Goal: Task Accomplishment & Management: Use online tool/utility

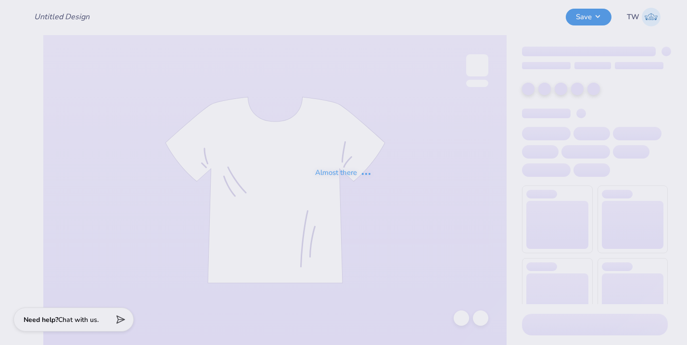
type input "Kappa Sigma Southseas"
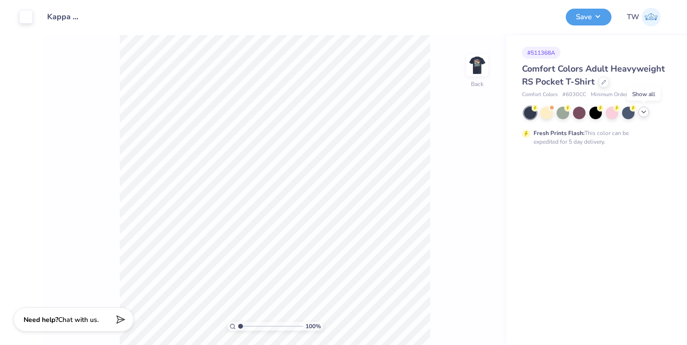
click at [641, 115] on icon at bounding box center [644, 112] width 8 height 8
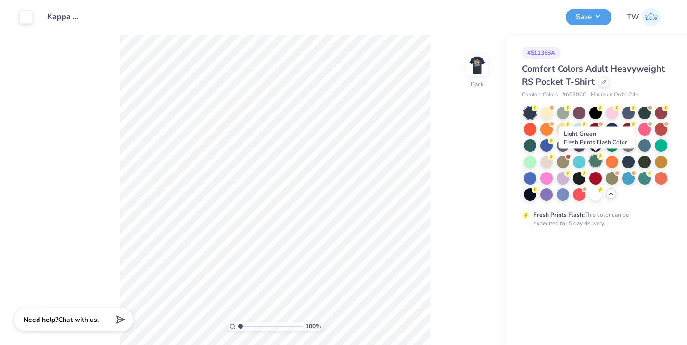
click at [600, 161] on div at bounding box center [595, 161] width 13 height 13
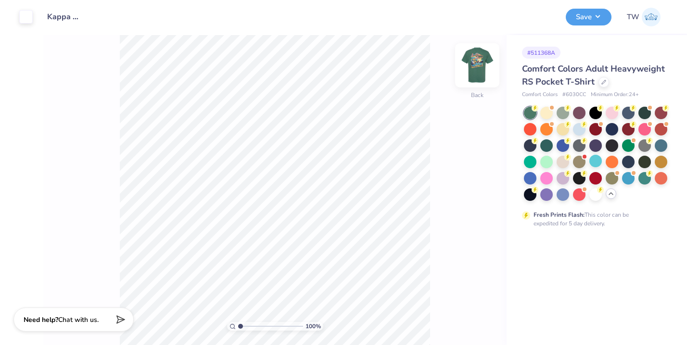
click at [473, 67] on img at bounding box center [477, 65] width 38 height 38
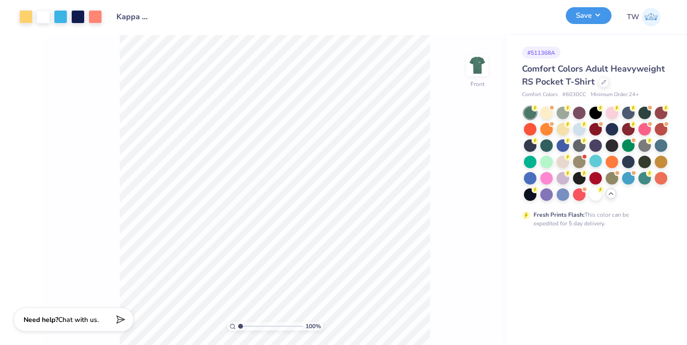
click at [593, 11] on button "Save" at bounding box center [589, 15] width 46 height 17
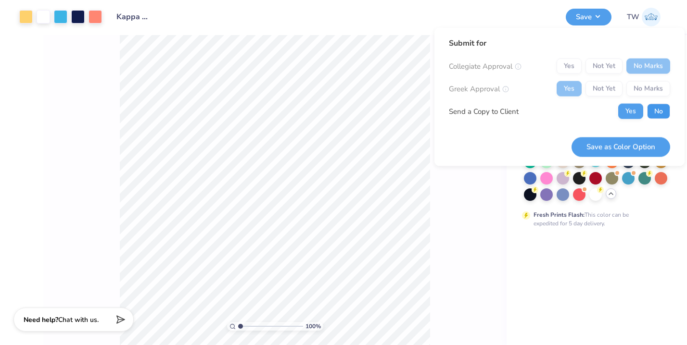
click at [656, 111] on button "No" at bounding box center [658, 111] width 23 height 15
click at [632, 145] on button "Save as Color Option" at bounding box center [621, 147] width 99 height 20
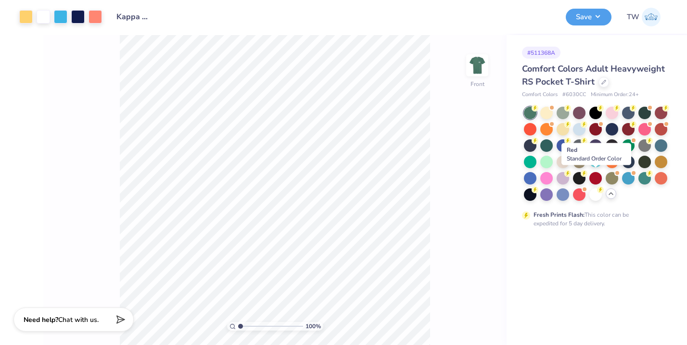
drag, startPoint x: 594, startPoint y: 179, endPoint x: 466, endPoint y: 147, distance: 131.3
click at [594, 178] on div at bounding box center [595, 178] width 13 height 13
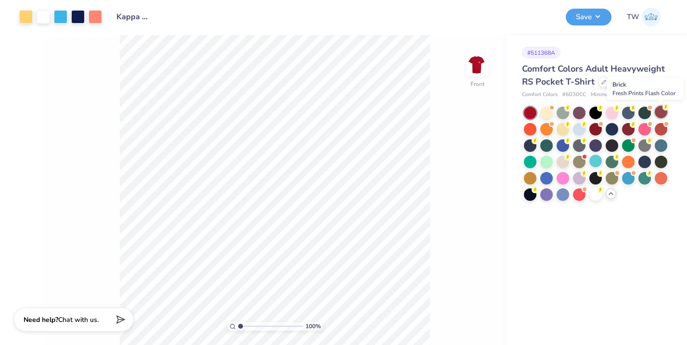
click at [661, 111] on div at bounding box center [661, 112] width 13 height 13
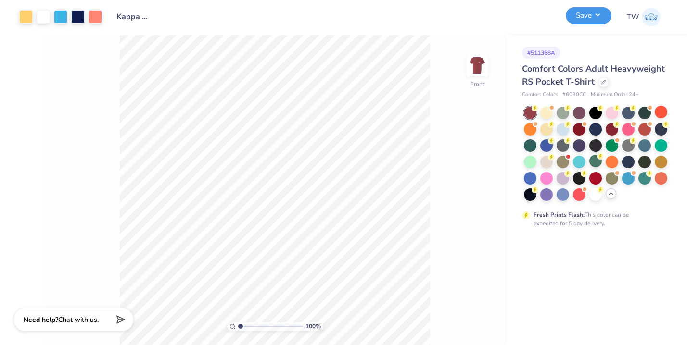
click at [583, 22] on button "Save" at bounding box center [589, 15] width 46 height 17
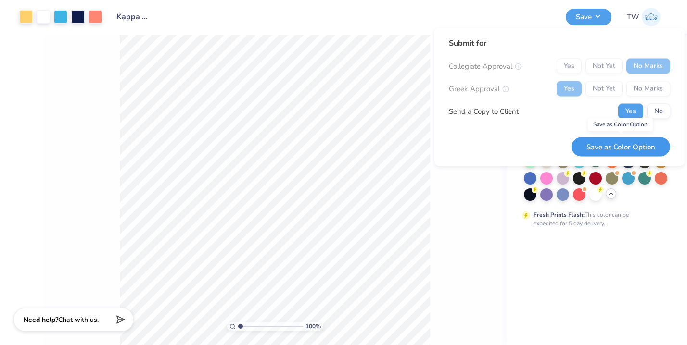
click at [610, 146] on button "Save as Color Option" at bounding box center [621, 147] width 99 height 20
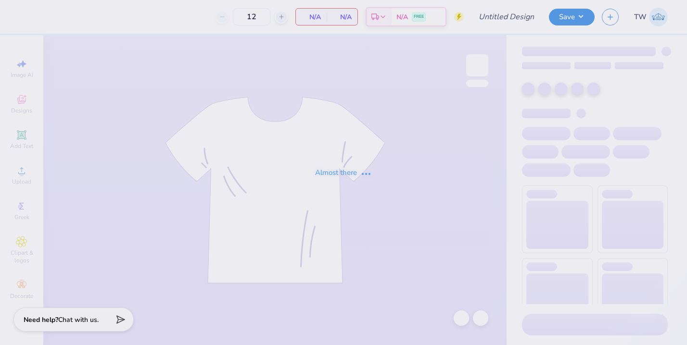
type input "Kappa Sigma Southseas"
type input "60"
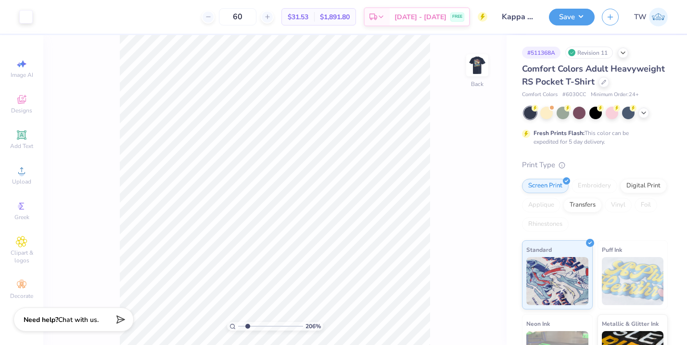
drag, startPoint x: 241, startPoint y: 326, endPoint x: 247, endPoint y: 326, distance: 6.3
type input "2.09"
click at [247, 326] on input "range" at bounding box center [270, 326] width 65 height 9
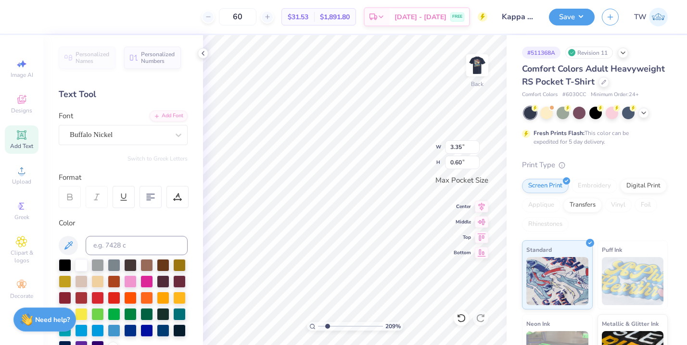
type textarea "2025"
type input "1.07"
type input "0.34"
type input "0.95"
type input "1.10"
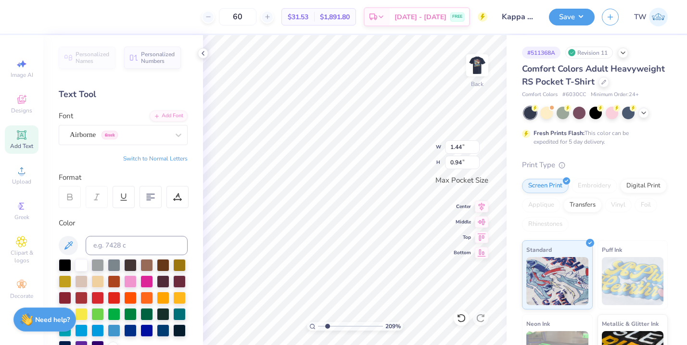
type input "0.95"
type input "1.10"
drag, startPoint x: 329, startPoint y: 324, endPoint x: 324, endPoint y: 324, distance: 4.8
click at [324, 324] on input "range" at bounding box center [350, 326] width 65 height 9
drag, startPoint x: 325, startPoint y: 326, endPoint x: 331, endPoint y: 325, distance: 6.3
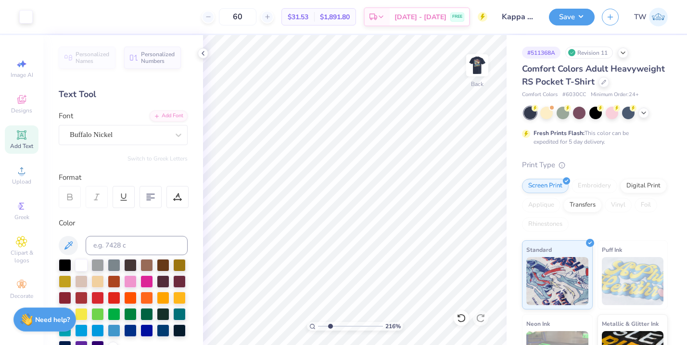
type input "2.74"
click at [331, 325] on input "range" at bounding box center [350, 326] width 65 height 9
type input "0.69"
type input "0.79"
type input "0.95"
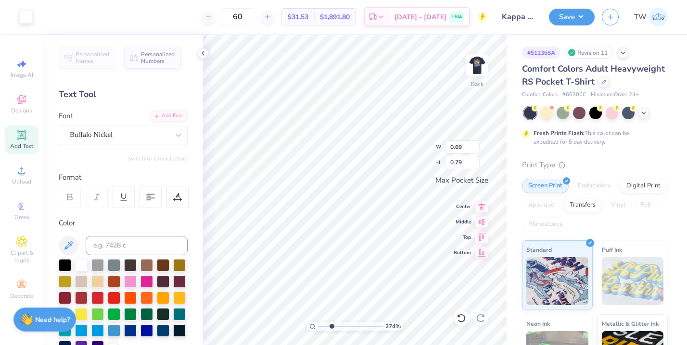
type input "1.10"
type input "0.68"
type input "0.79"
drag, startPoint x: 332, startPoint y: 327, endPoint x: 322, endPoint y: 325, distance: 10.8
type input "1.3"
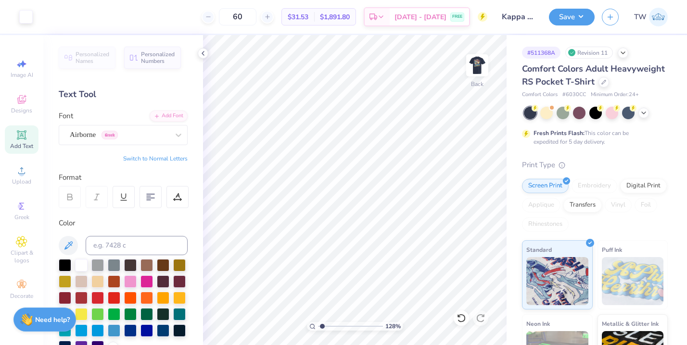
click at [322, 325] on input "range" at bounding box center [350, 326] width 65 height 9
click at [471, 75] on img at bounding box center [477, 65] width 38 height 38
click at [485, 63] on img at bounding box center [477, 65] width 38 height 38
click at [475, 66] on img at bounding box center [477, 65] width 38 height 38
click at [479, 68] on img at bounding box center [477, 65] width 38 height 38
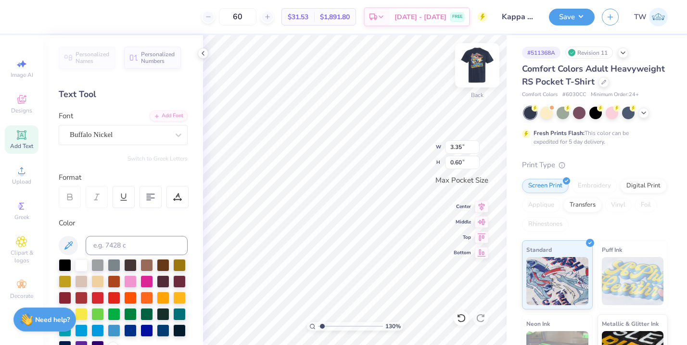
click at [473, 68] on img at bounding box center [477, 65] width 38 height 38
type input "15.66"
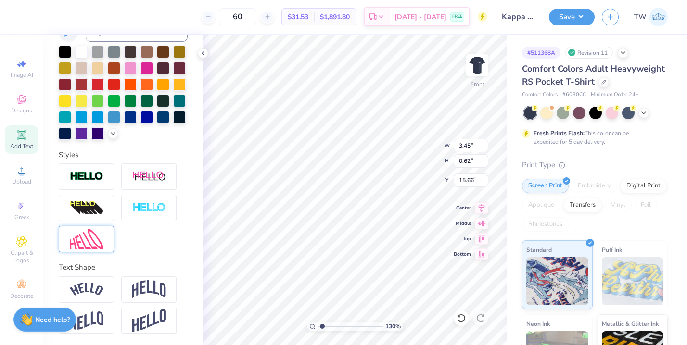
type textarea "2025"
click at [95, 245] on img at bounding box center [87, 239] width 34 height 21
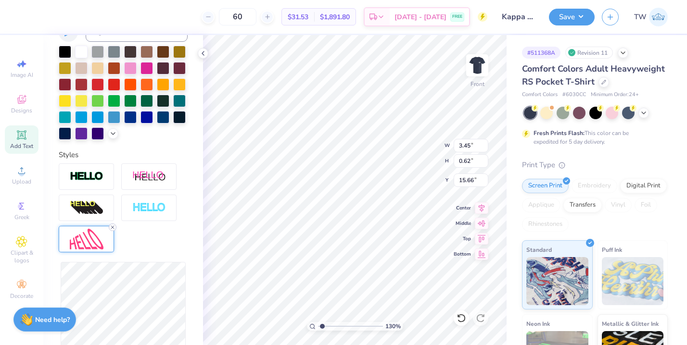
click at [112, 227] on line at bounding box center [112, 227] width 3 height 3
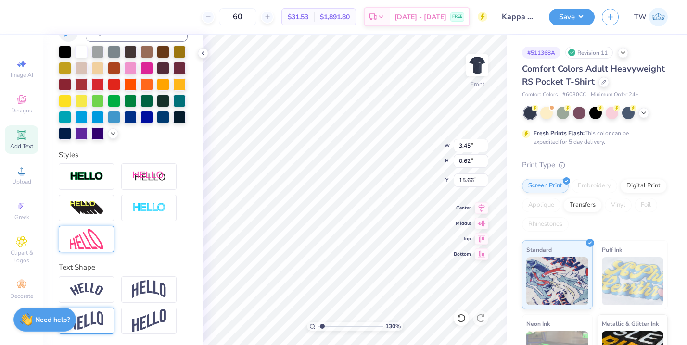
click at [95, 314] on img at bounding box center [87, 321] width 34 height 19
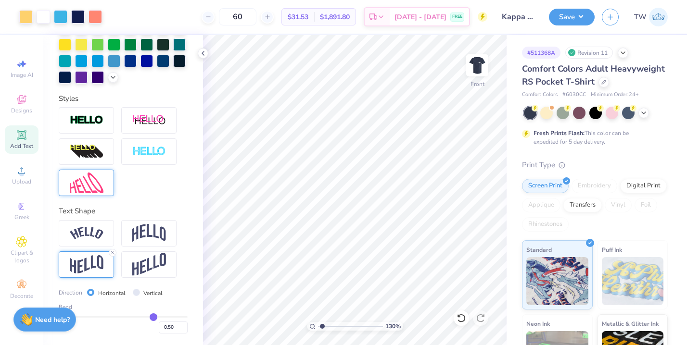
type input "0.51"
type input "0.5"
type input "0.50"
type input "0.49"
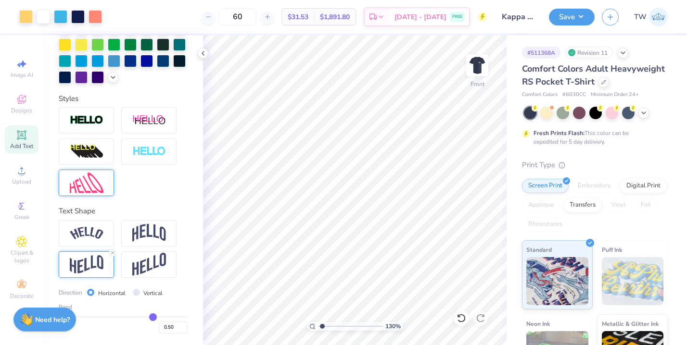
type input "0.49"
type input "0.47"
type input "0.43"
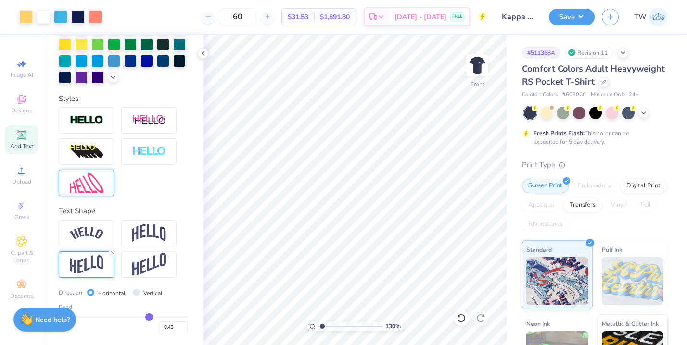
type input "0.4"
type input "0.40"
type input "0.37"
type input "0.34"
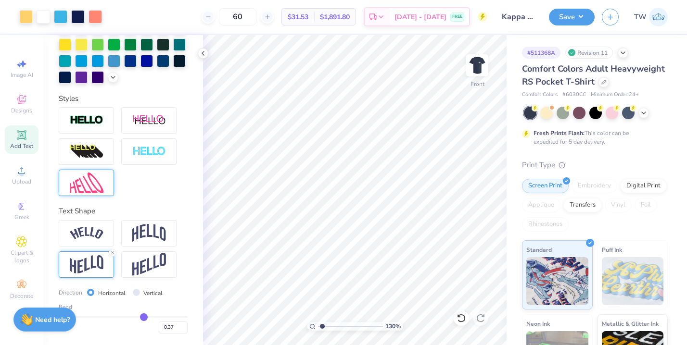
type input "0.34"
type input "0.31"
type input "0.3"
type input "0.30"
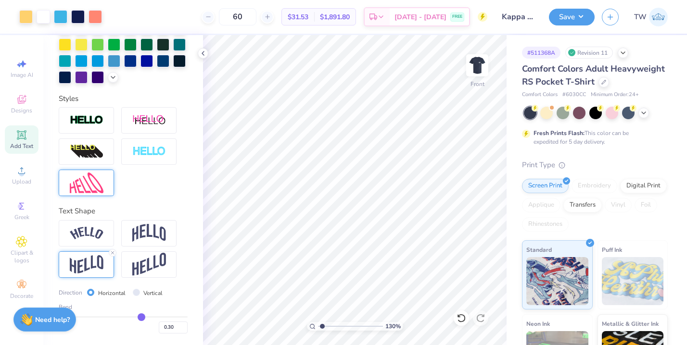
type input "0.29"
type input "0.28"
type input "0.27"
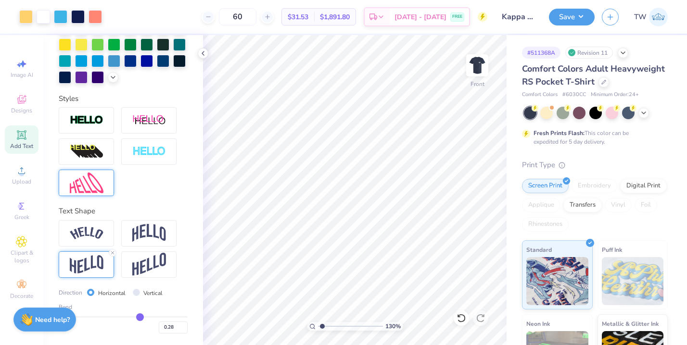
type input "0.27"
type input "0.26"
type input "0.25"
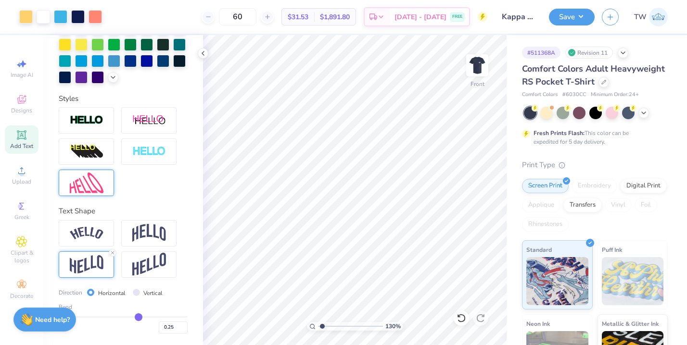
type input "0.24"
type input "0.23"
type input "0.22"
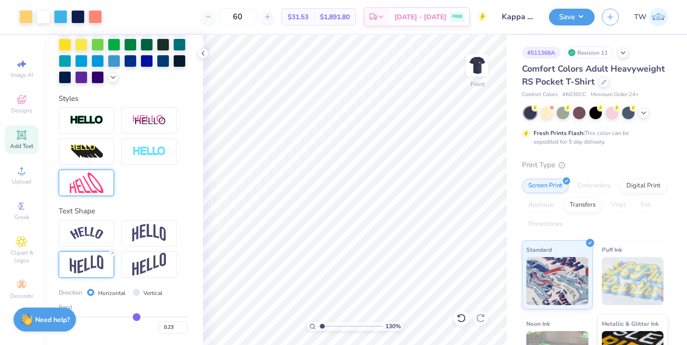
type input "0.22"
type input "0.21"
type input "0.2"
type input "0.20"
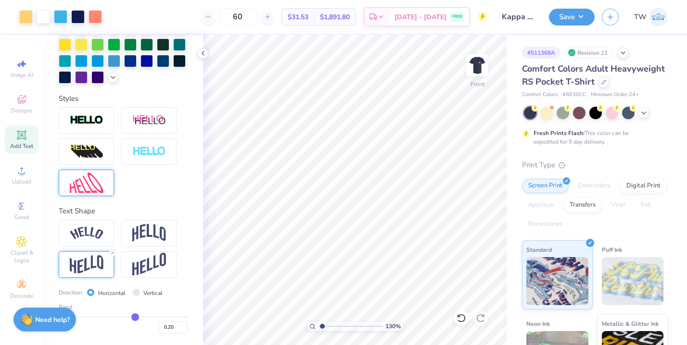
type input "0.19"
type input "0.18"
drag, startPoint x: 154, startPoint y: 319, endPoint x: 134, endPoint y: 319, distance: 19.7
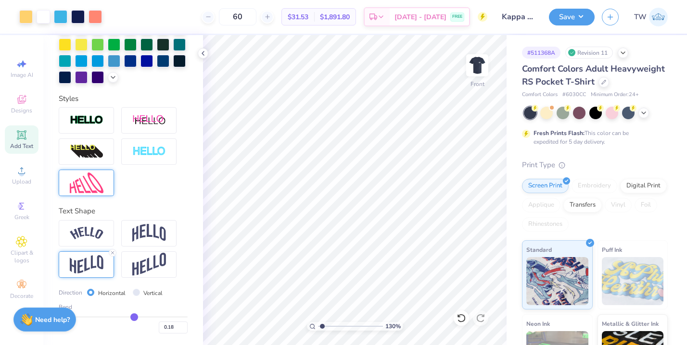
click at [134, 318] on input "range" at bounding box center [123, 317] width 129 height 1
type input "0.17"
type input "0.16"
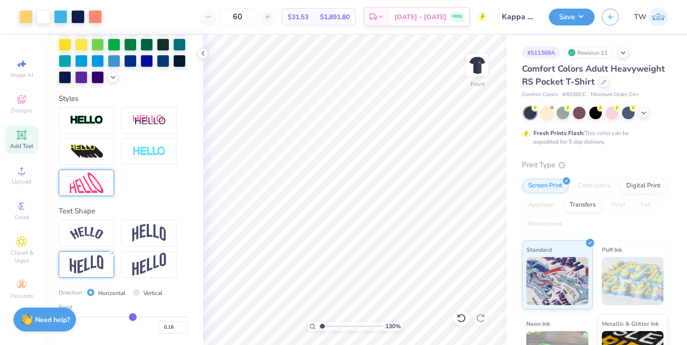
type input "0.15"
type input "0.14"
type input "0.13"
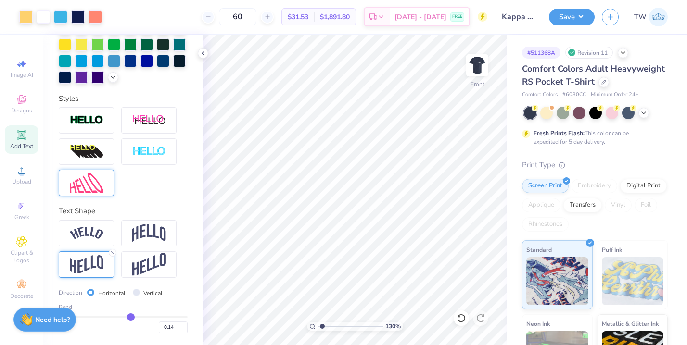
type input "0.13"
type input "0.12"
click at [130, 318] on input "range" at bounding box center [123, 317] width 129 height 1
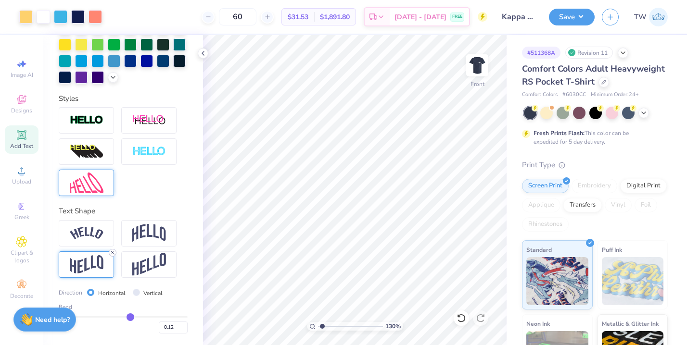
click at [110, 254] on icon at bounding box center [113, 253] width 6 height 6
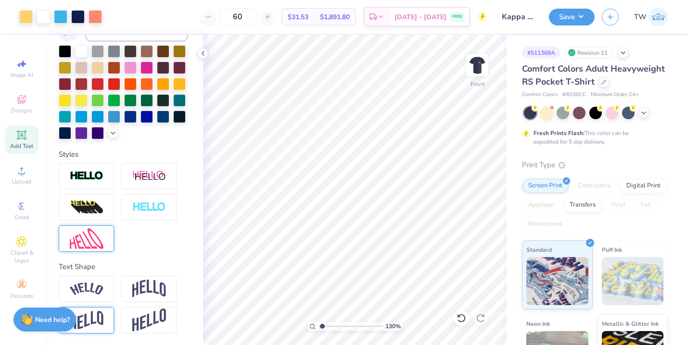
scroll to position [214, 0]
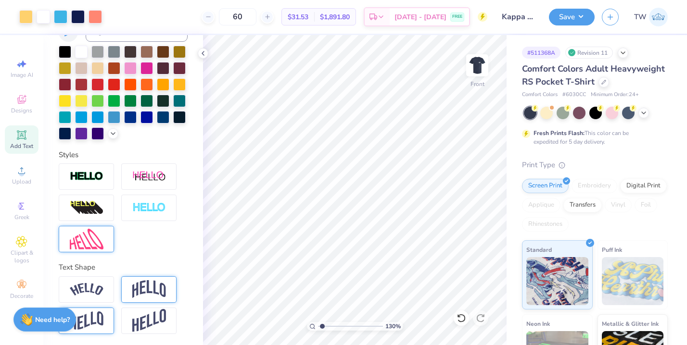
click at [145, 288] on img at bounding box center [149, 290] width 34 height 18
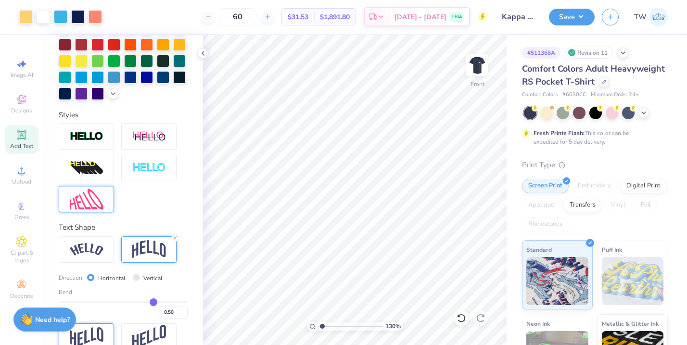
scroll to position [270, 0]
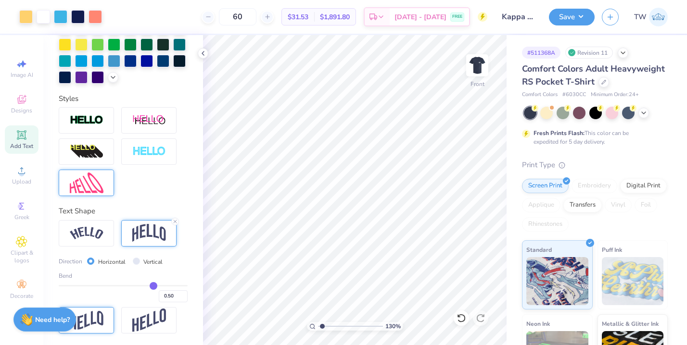
type input "0.53"
type input "0.52"
type input "0.51"
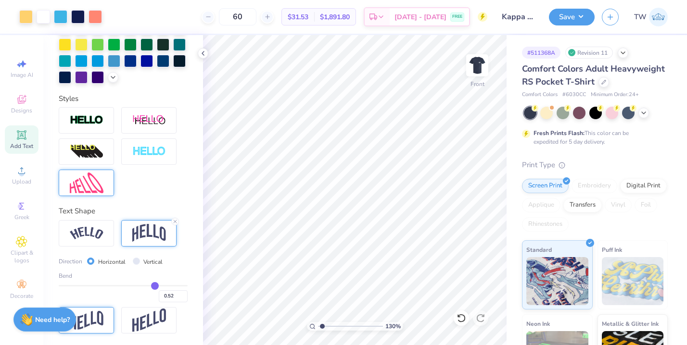
type input "0.51"
type input "0.47"
type input "0.41"
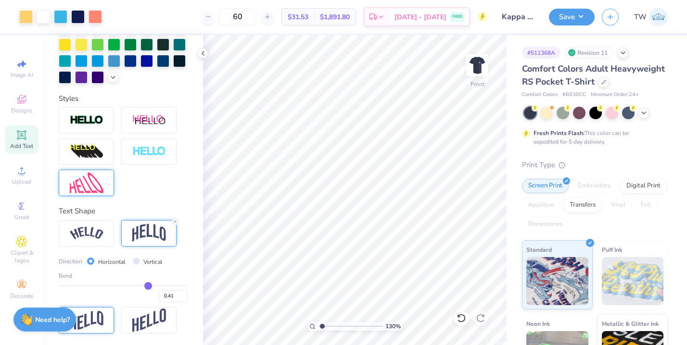
type input "0.36"
type input "0.32"
type input "0.28"
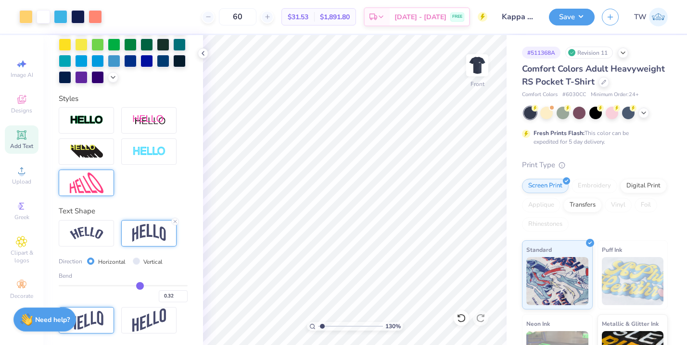
type input "0.28"
type input "0.26"
type input "0.25"
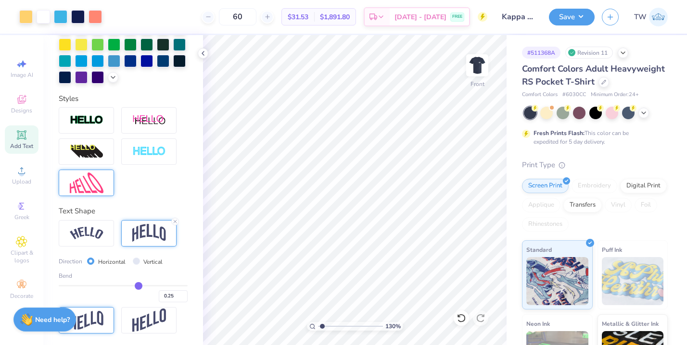
type input "0.24"
type input "0.23"
type input "0.22"
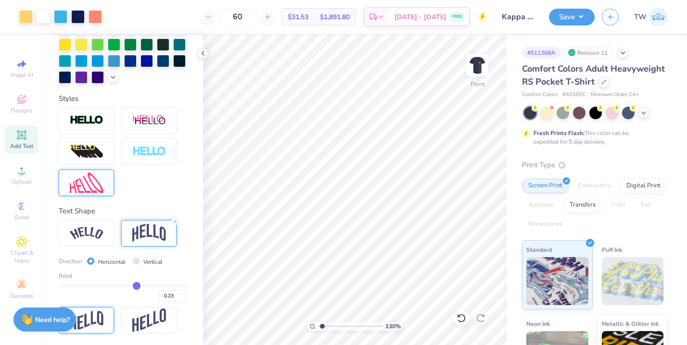
type input "0.22"
type input "0.21"
type input "0.2"
type input "0.20"
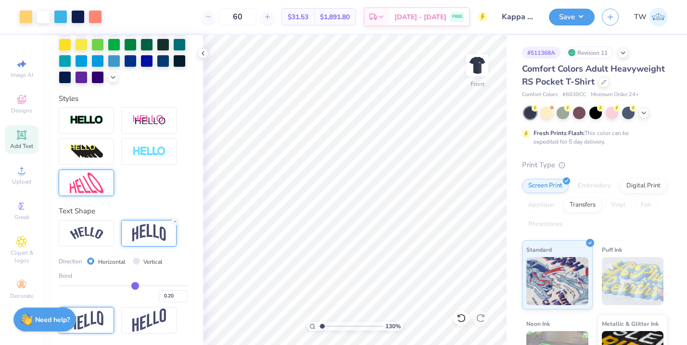
type input "0.19"
type input "0.18"
type input "0.16"
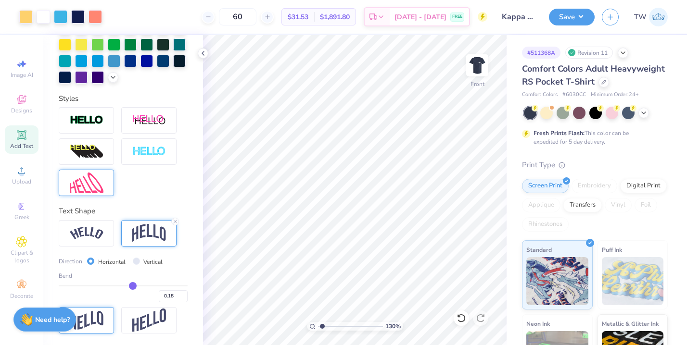
type input "0.16"
type input "0.14"
type input "0.12"
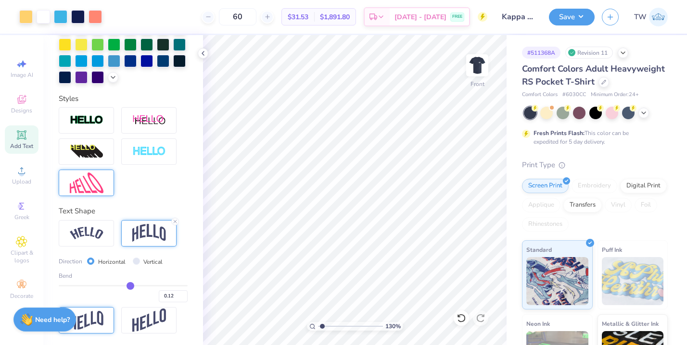
type input "0.1"
type input "0.10"
type input "0.09"
type input "0.08"
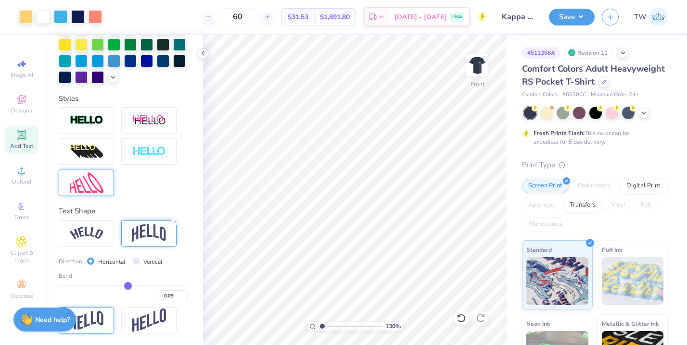
type input "0.08"
type input "0.09"
drag, startPoint x: 155, startPoint y: 285, endPoint x: 128, endPoint y: 285, distance: 26.5
type input "0.09"
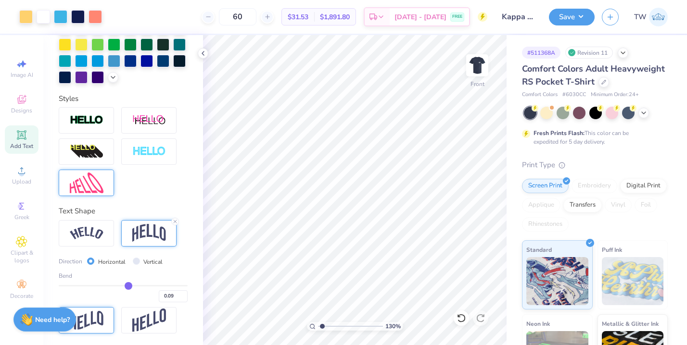
click at [128, 285] on input "range" at bounding box center [123, 285] width 129 height 1
type input "1.63"
type input "0.67"
type input "15.30"
type input "1.6"
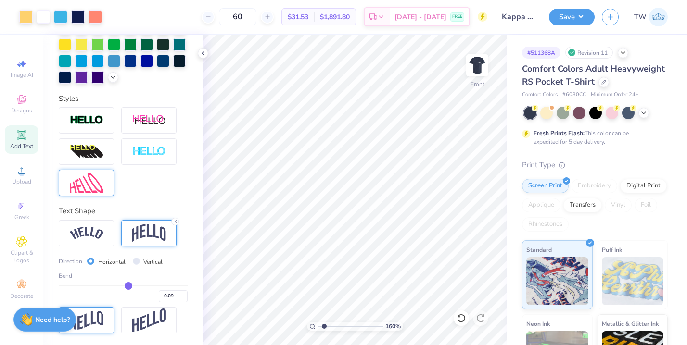
click at [324, 325] on input "range" at bounding box center [350, 326] width 65 height 9
type input "2.33"
type input "0.96"
type input "15.49"
type input "2.34"
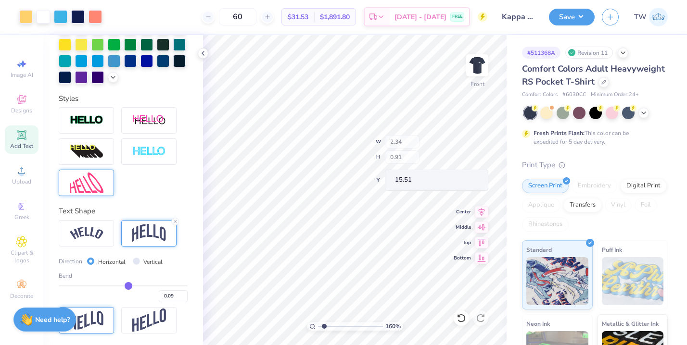
type input "0.91"
type input "15.51"
drag, startPoint x: 324, startPoint y: 326, endPoint x: 318, endPoint y: 325, distance: 6.9
type input "1"
click at [318, 325] on input "range" at bounding box center [350, 326] width 65 height 9
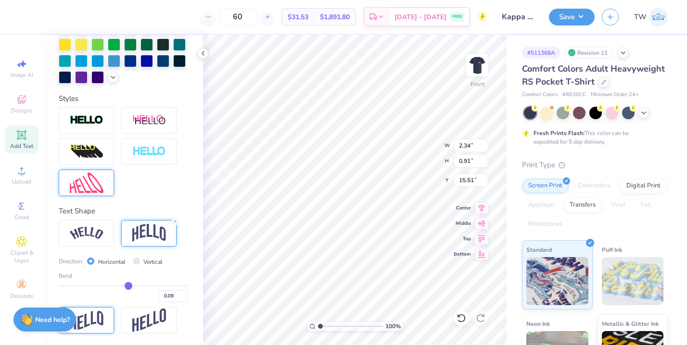
scroll to position [0, 0]
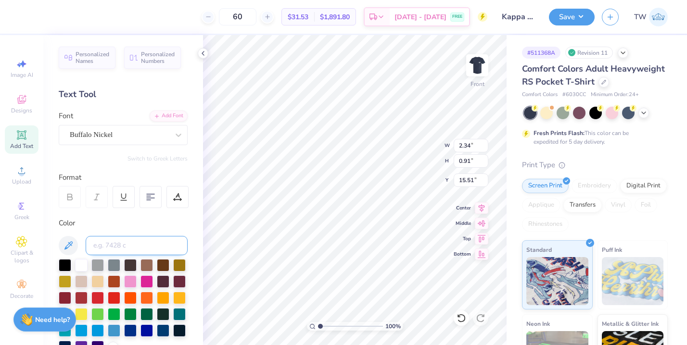
click at [128, 239] on input at bounding box center [137, 245] width 102 height 19
type input "170"
click at [190, 221] on div "Personalized Names Personalized Numbers Text Tool Add Font Font Buffalo Nickel …" at bounding box center [123, 190] width 160 height 310
click at [133, 260] on div at bounding box center [130, 264] width 13 height 13
click at [137, 244] on input at bounding box center [137, 245] width 102 height 19
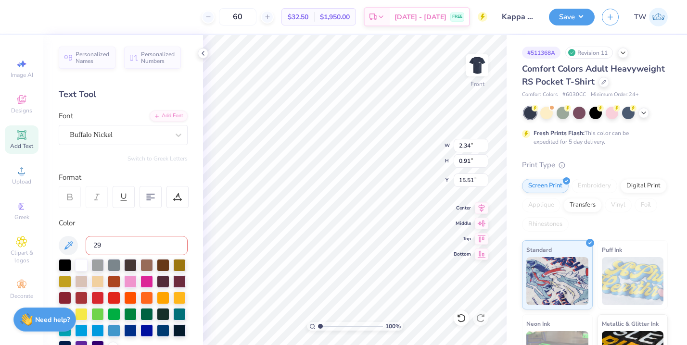
type input "298"
click at [146, 244] on input at bounding box center [137, 245] width 102 height 19
click at [79, 264] on div at bounding box center [81, 264] width 13 height 13
type input "2.01"
type input "0.78"
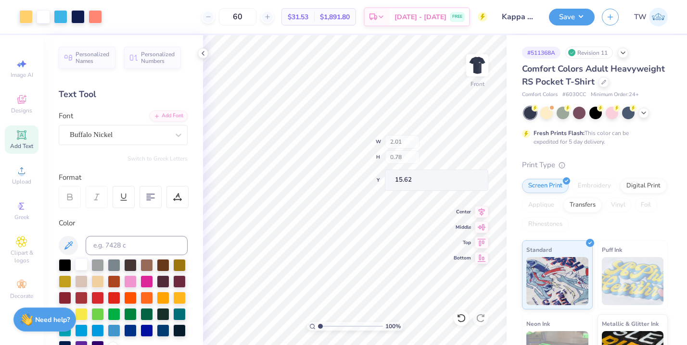
type input "15.58"
click at [563, 20] on button "Save" at bounding box center [572, 15] width 46 height 17
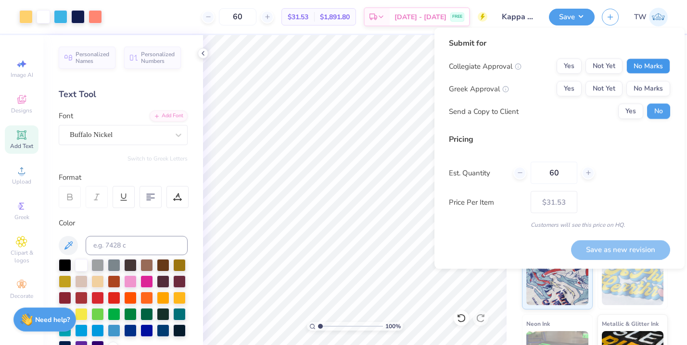
click at [641, 72] on button "No Marks" at bounding box center [648, 66] width 44 height 15
click at [578, 90] on button "Yes" at bounding box center [569, 88] width 25 height 15
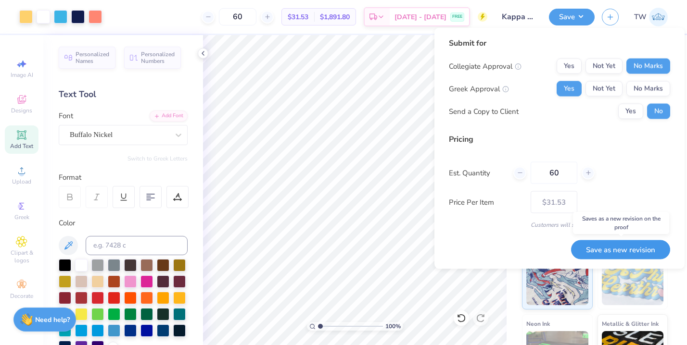
click at [615, 246] on button "Save as new revision" at bounding box center [620, 250] width 99 height 20
type input "$31.53"
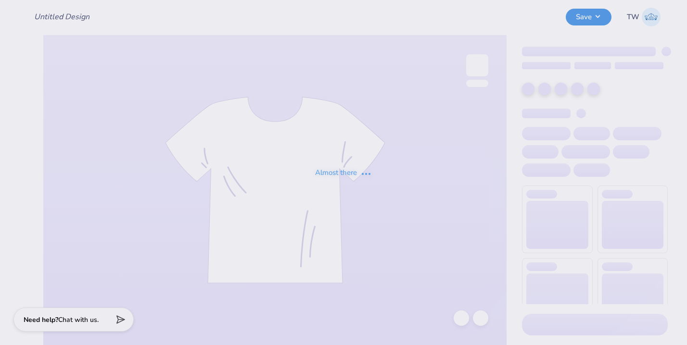
type input "Kappa Sigma Southseas"
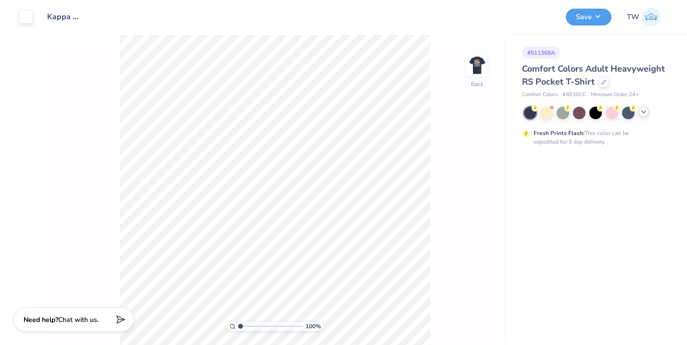
click at [647, 114] on icon at bounding box center [644, 112] width 8 height 8
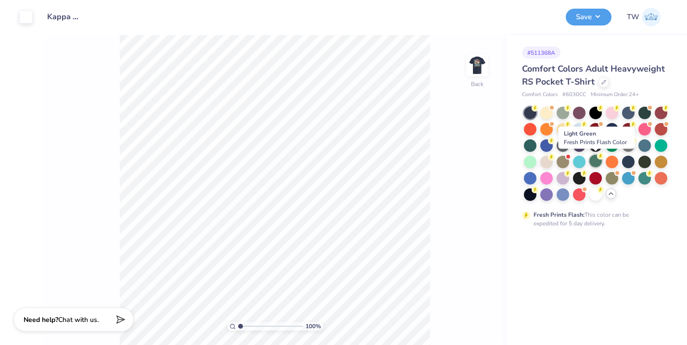
click at [594, 159] on div at bounding box center [595, 161] width 13 height 13
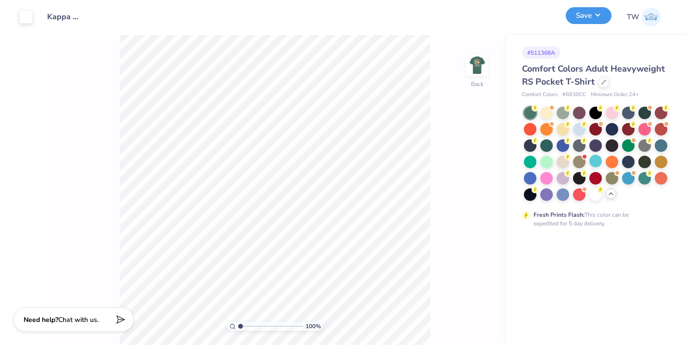
click at [588, 13] on button "Save" at bounding box center [589, 15] width 46 height 17
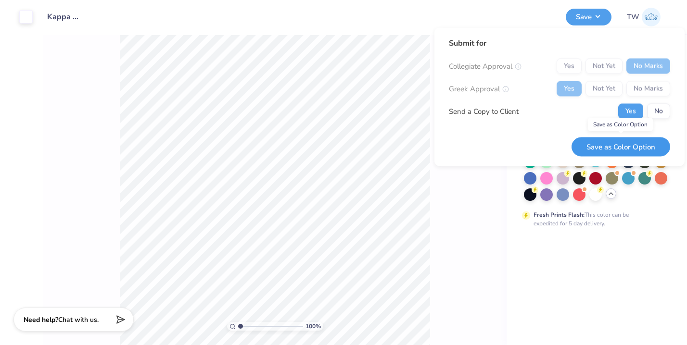
click at [617, 148] on button "Save as Color Option" at bounding box center [621, 147] width 99 height 20
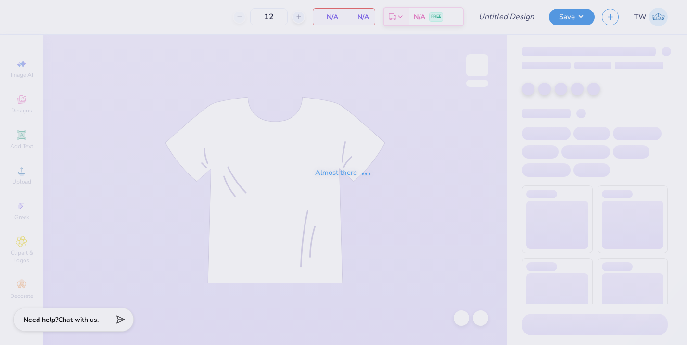
type input "Kappa Sigma Southseas"
type input "60"
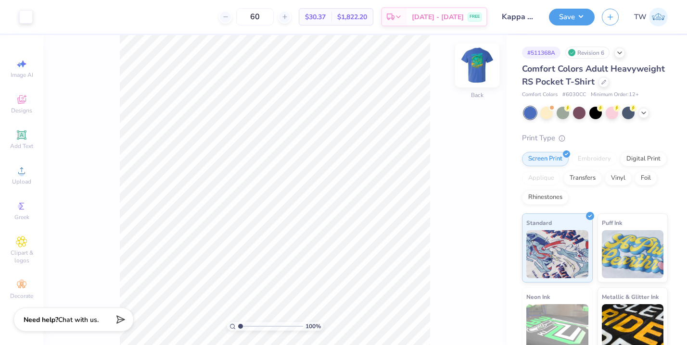
click at [468, 63] on img at bounding box center [477, 65] width 38 height 38
click at [27, 20] on div at bounding box center [25, 15] width 13 height 13
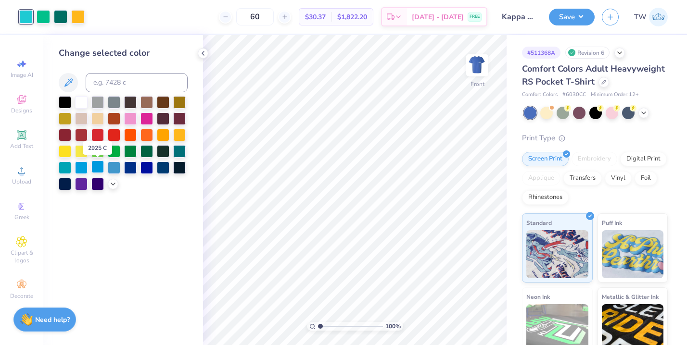
click at [100, 169] on div at bounding box center [97, 167] width 13 height 13
click at [84, 168] on div at bounding box center [81, 167] width 13 height 13
click at [81, 167] on div at bounding box center [81, 167] width 13 height 13
click at [113, 182] on icon at bounding box center [113, 183] width 8 height 8
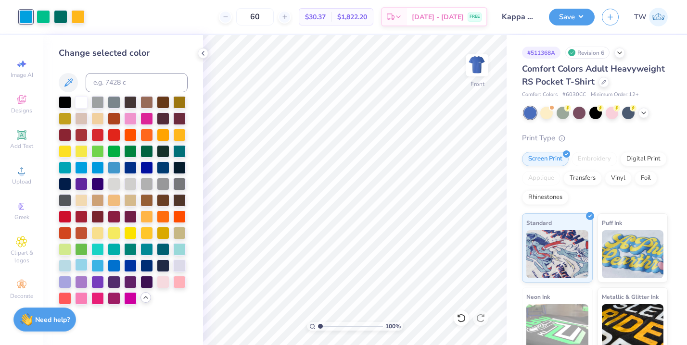
click at [81, 262] on div at bounding box center [81, 265] width 13 height 13
click at [98, 267] on div at bounding box center [97, 265] width 13 height 13
click at [86, 265] on div at bounding box center [81, 265] width 13 height 13
click at [98, 267] on div at bounding box center [97, 265] width 13 height 13
click at [47, 16] on div at bounding box center [43, 15] width 13 height 13
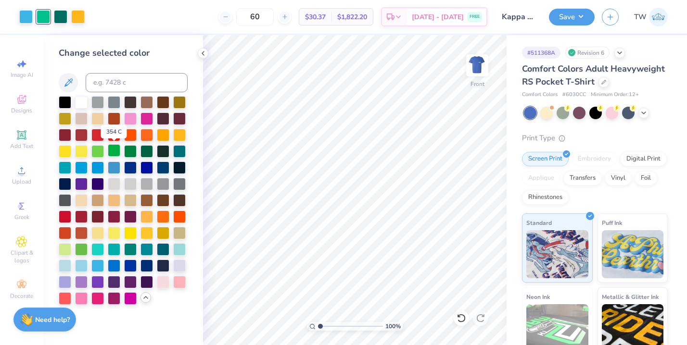
click at [119, 150] on div at bounding box center [114, 150] width 13 height 13
click at [458, 317] on icon at bounding box center [459, 316] width 2 height 2
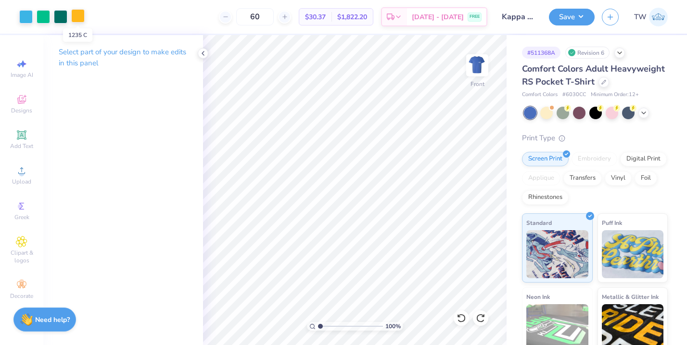
click at [78, 15] on div at bounding box center [77, 15] width 13 height 13
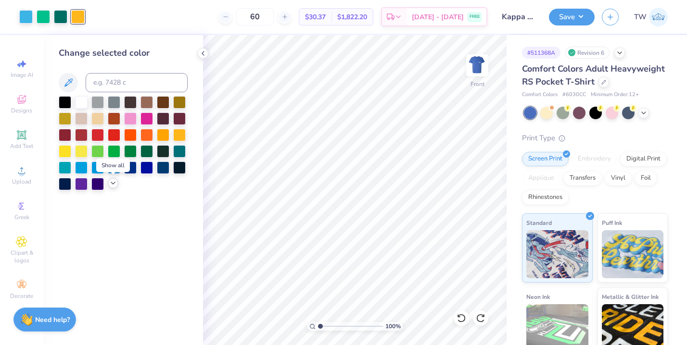
click at [115, 183] on icon at bounding box center [113, 183] width 8 height 8
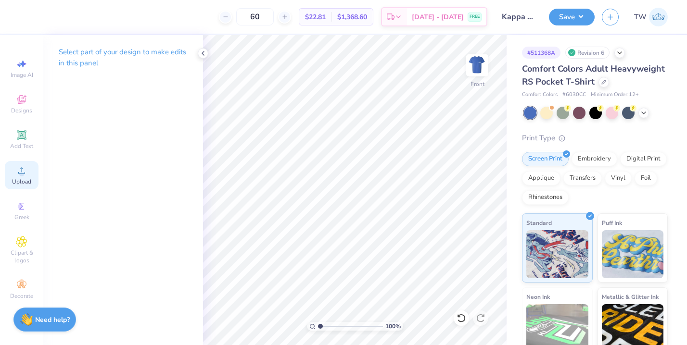
click at [24, 174] on circle at bounding box center [21, 173] width 5 height 5
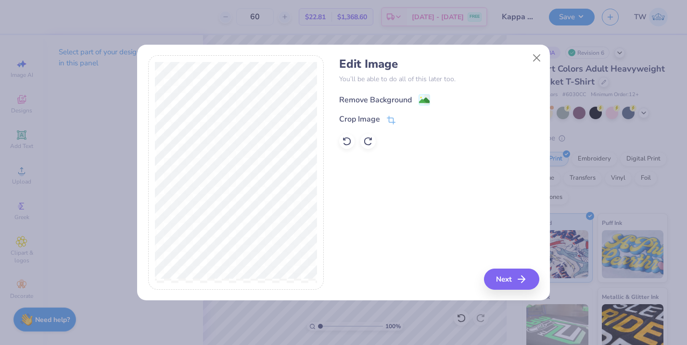
click at [388, 102] on div "Remove Background" at bounding box center [375, 100] width 73 height 12
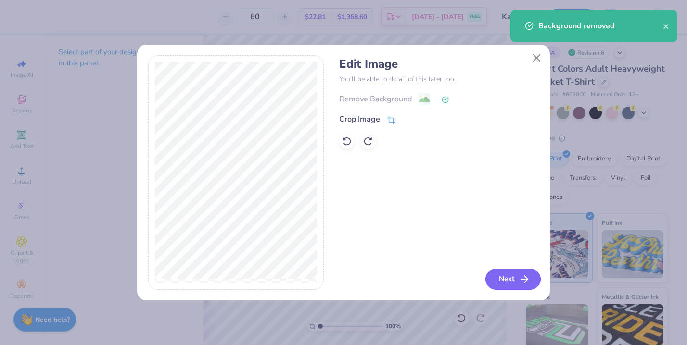
click at [506, 275] on button "Next" at bounding box center [512, 279] width 55 height 21
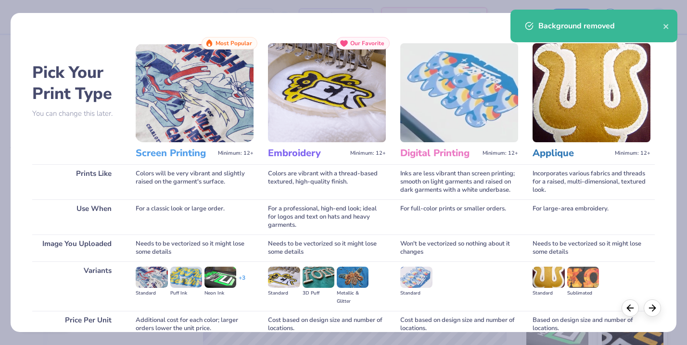
scroll to position [86, 0]
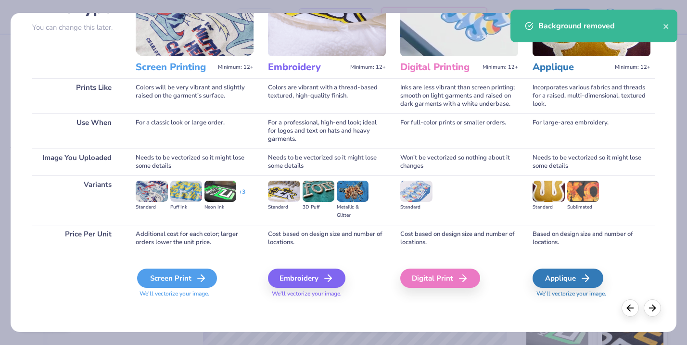
click at [198, 280] on icon at bounding box center [201, 279] width 12 height 12
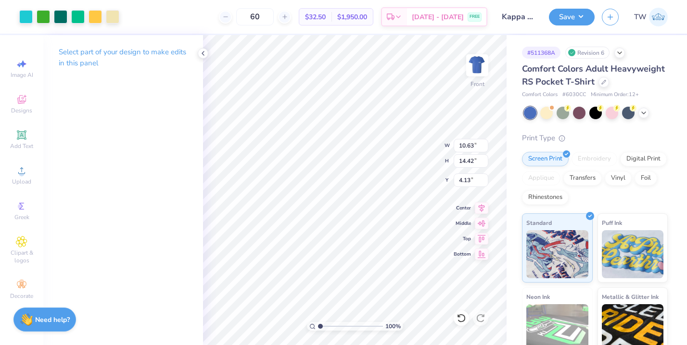
type input "4.13"
type input "9.46"
type input "12.84"
click at [461, 318] on icon at bounding box center [462, 319] width 10 height 10
type input "11.95"
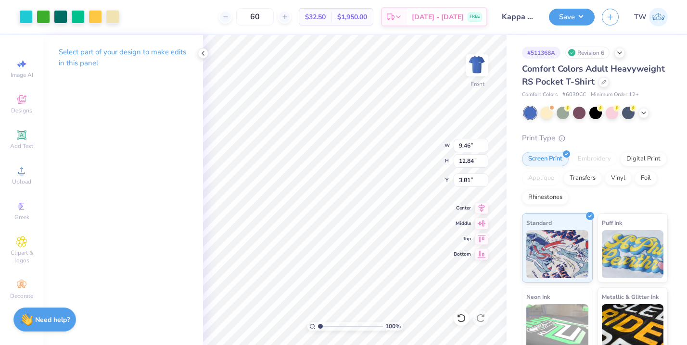
type input "3.81"
click at [473, 66] on img at bounding box center [477, 65] width 38 height 38
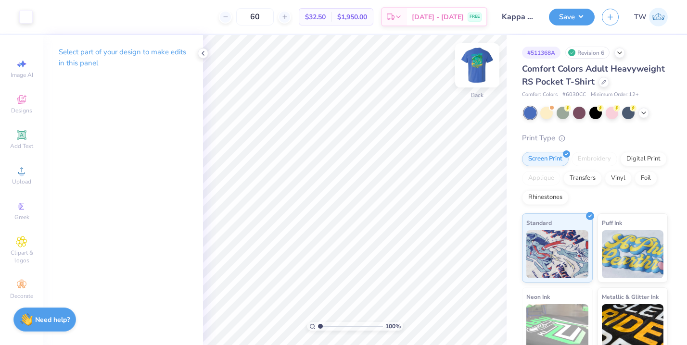
click at [478, 65] on img at bounding box center [477, 65] width 38 height 38
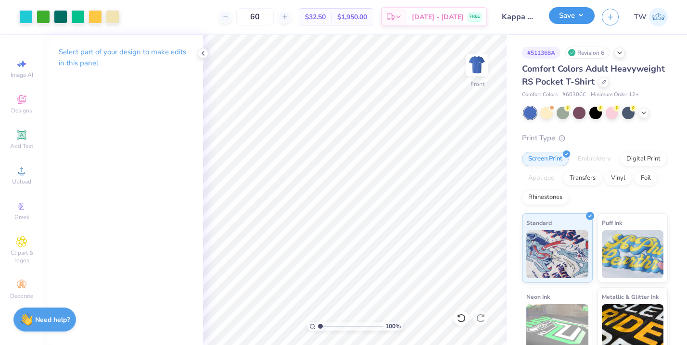
click at [560, 19] on button "Save" at bounding box center [572, 15] width 46 height 17
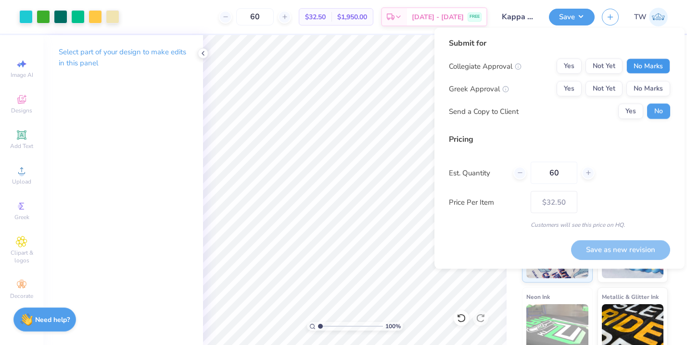
click at [640, 72] on button "No Marks" at bounding box center [648, 66] width 44 height 15
click at [578, 90] on button "Yes" at bounding box center [569, 88] width 25 height 15
click at [609, 241] on button "Save as new revision" at bounding box center [620, 250] width 99 height 20
type input "$32.50"
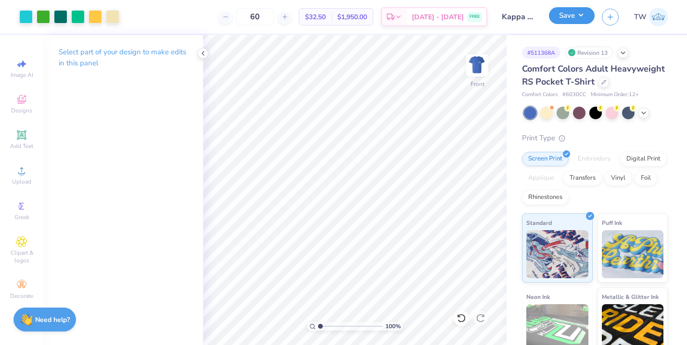
click at [572, 19] on button "Save" at bounding box center [572, 15] width 46 height 17
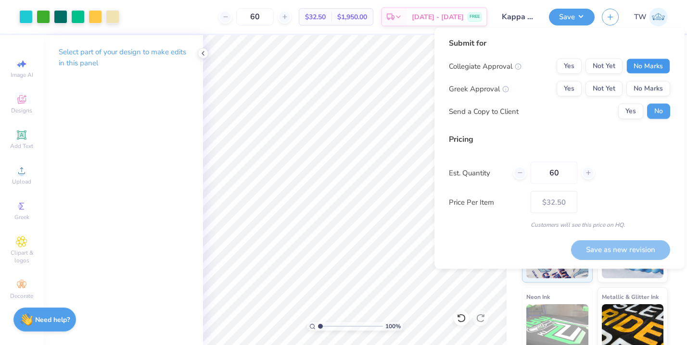
click at [652, 70] on button "No Marks" at bounding box center [648, 66] width 44 height 15
click at [648, 90] on button "No Marks" at bounding box center [648, 88] width 44 height 15
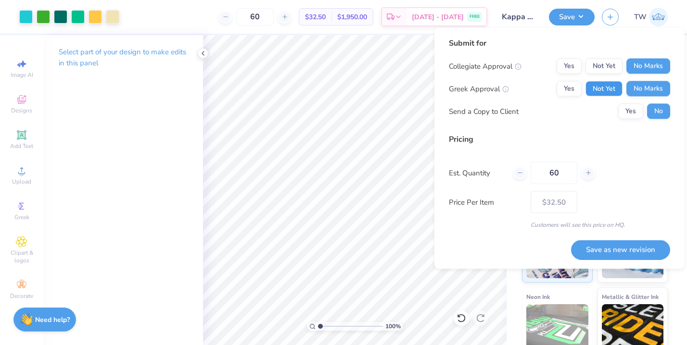
click at [614, 87] on button "Not Yet" at bounding box center [604, 88] width 37 height 15
click at [644, 92] on button "No Marks" at bounding box center [648, 88] width 44 height 15
click at [568, 94] on button "Yes" at bounding box center [569, 88] width 25 height 15
click at [609, 90] on button "Not Yet" at bounding box center [604, 88] width 37 height 15
click at [612, 245] on button "Save as new revision" at bounding box center [620, 250] width 99 height 20
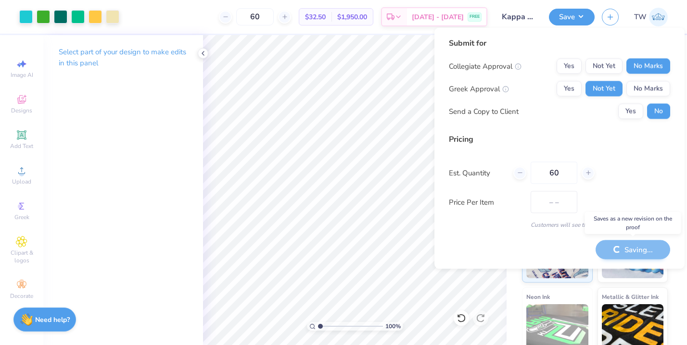
type input "$32.50"
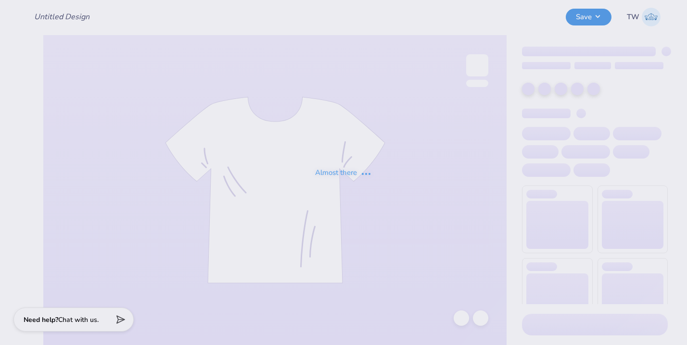
type input "Kappa Sigma Southseas"
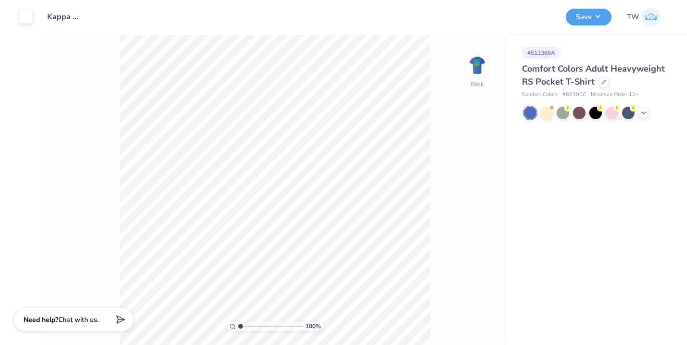
click at [545, 54] on div "# 511368A" at bounding box center [541, 53] width 38 height 12
click at [601, 78] on div at bounding box center [604, 81] width 11 height 11
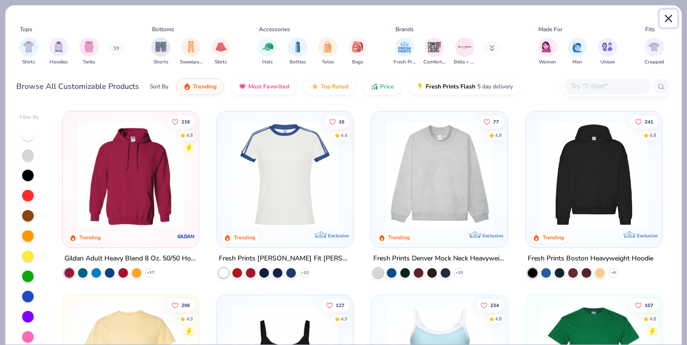
click at [670, 14] on button "Close" at bounding box center [669, 19] width 18 height 18
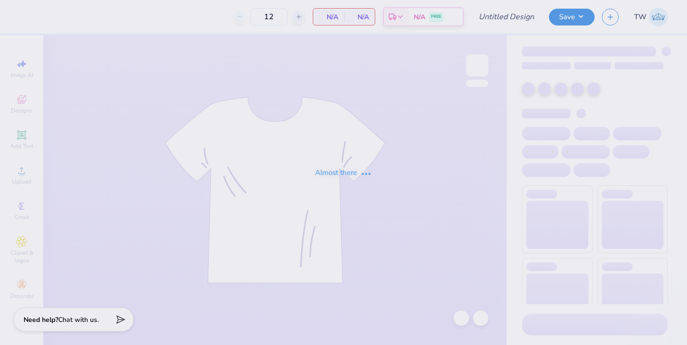
type input "Kappa Sigma Southseas"
type input "60"
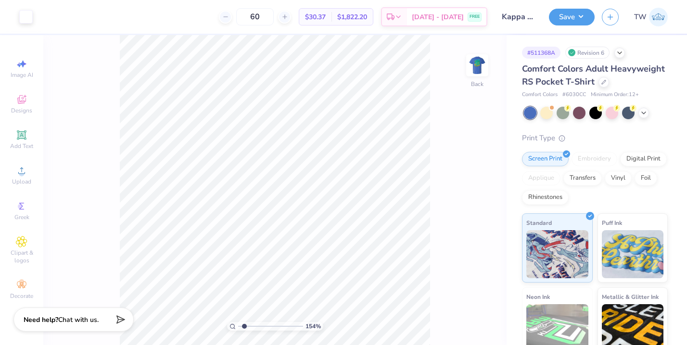
click at [244, 325] on input "range" at bounding box center [270, 326] width 65 height 9
drag, startPoint x: 244, startPoint y: 326, endPoint x: 252, endPoint y: 326, distance: 7.2
type input "2.76"
click at [252, 326] on input "range" at bounding box center [270, 326] width 65 height 9
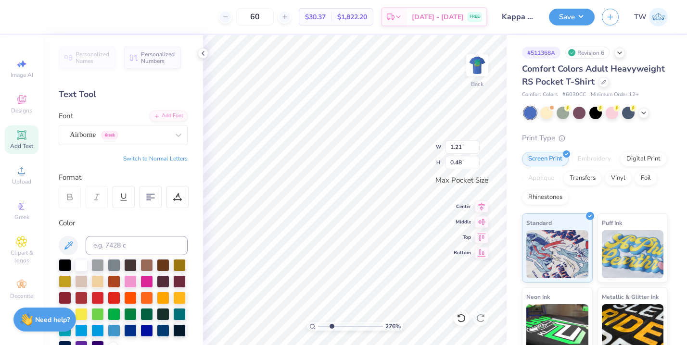
type input "1.21"
type input "0.48"
type input "0.92"
type input "0.37"
click at [28, 140] on div "Add Text" at bounding box center [22, 140] width 34 height 28
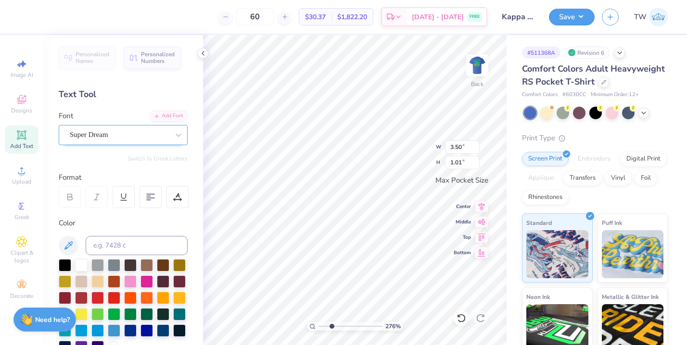
click at [150, 133] on div "Super Dream" at bounding box center [119, 135] width 101 height 15
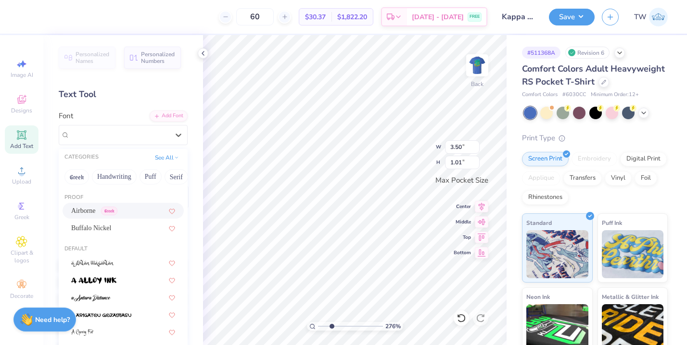
click at [127, 206] on div "Airborne Greek" at bounding box center [123, 211] width 104 height 10
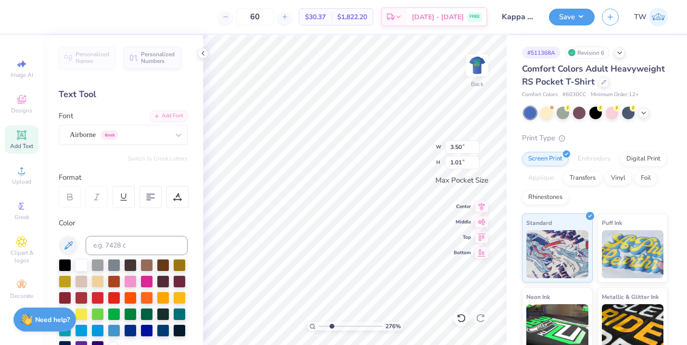
type textarea "KD"
click at [182, 158] on button "Switch to Greek Letters" at bounding box center [158, 159] width 60 height 8
type input "0.88"
type input "0.54"
type input "3.35"
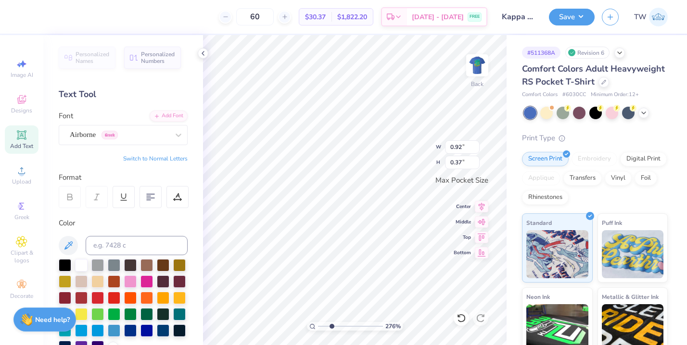
type input "0.60"
type input "0.92"
type input "0.37"
type textarea "ΚΔ"
type textarea "ΑΟΠ"
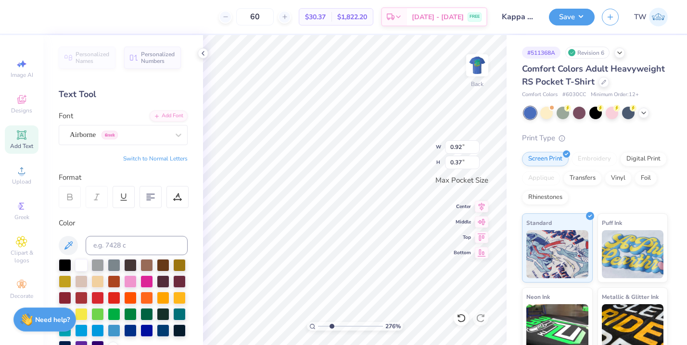
type textarea "ΔΓ"
type textarea "ΖΤΑ"
type textarea "Ξ"
type textarea "ΧΟ"
type input "0.92"
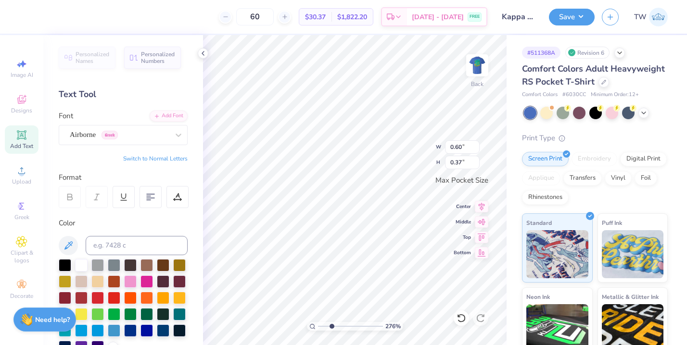
type input "0.92"
type textarea "ΔΔΔ"
type input "0.89"
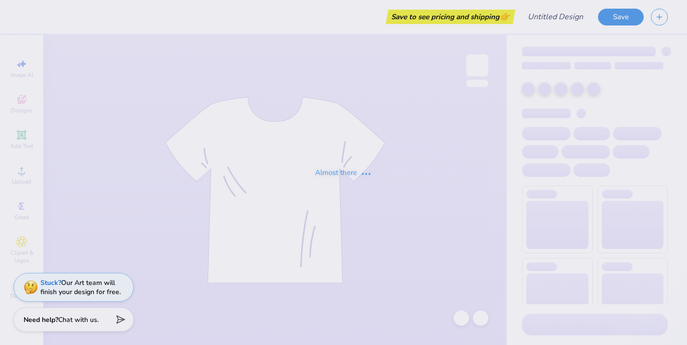
type input "Kappa Sigma Southseas"
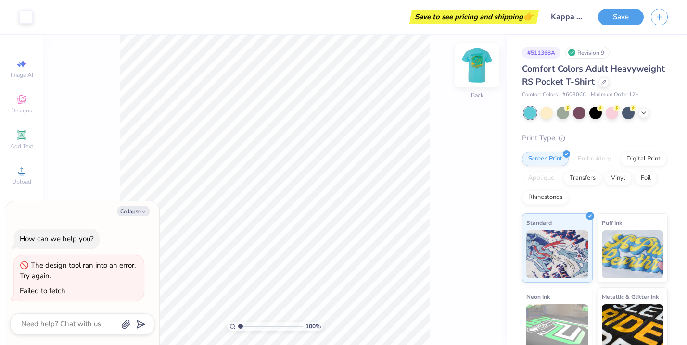
click at [486, 73] on img at bounding box center [477, 65] width 38 height 38
type textarea "x"
